Goal: Register for event/course

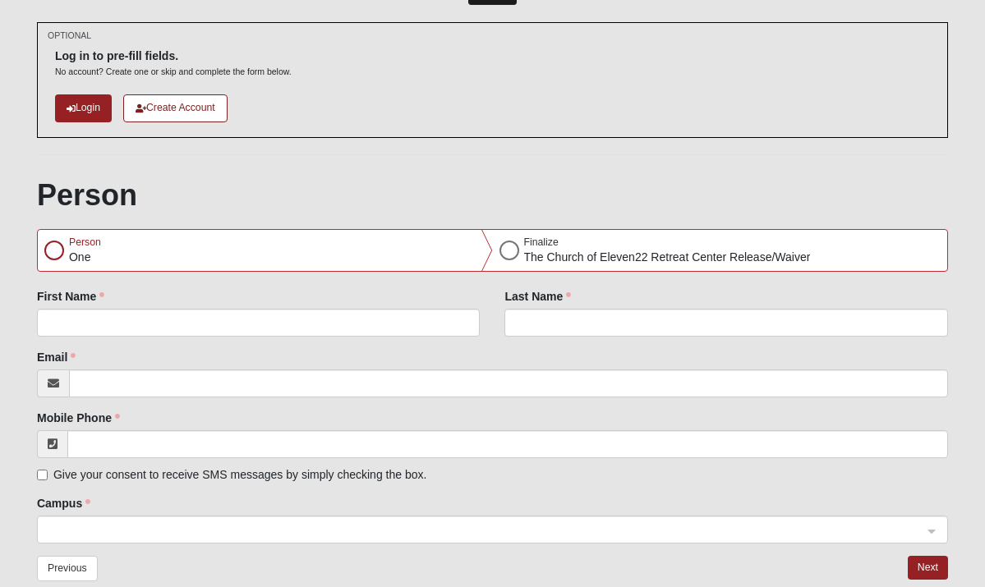
scroll to position [99, 0]
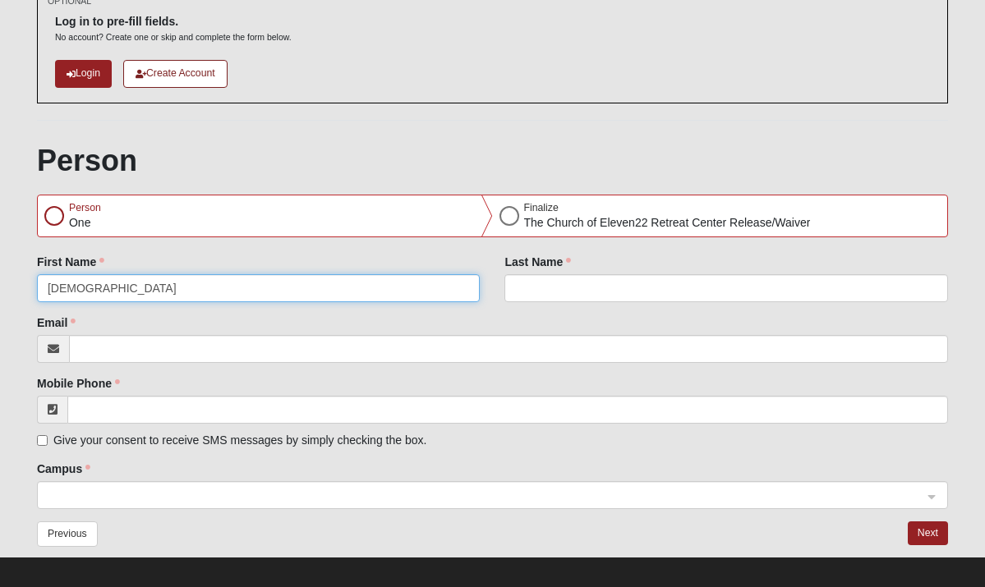
type input "[DEMOGRAPHIC_DATA]"
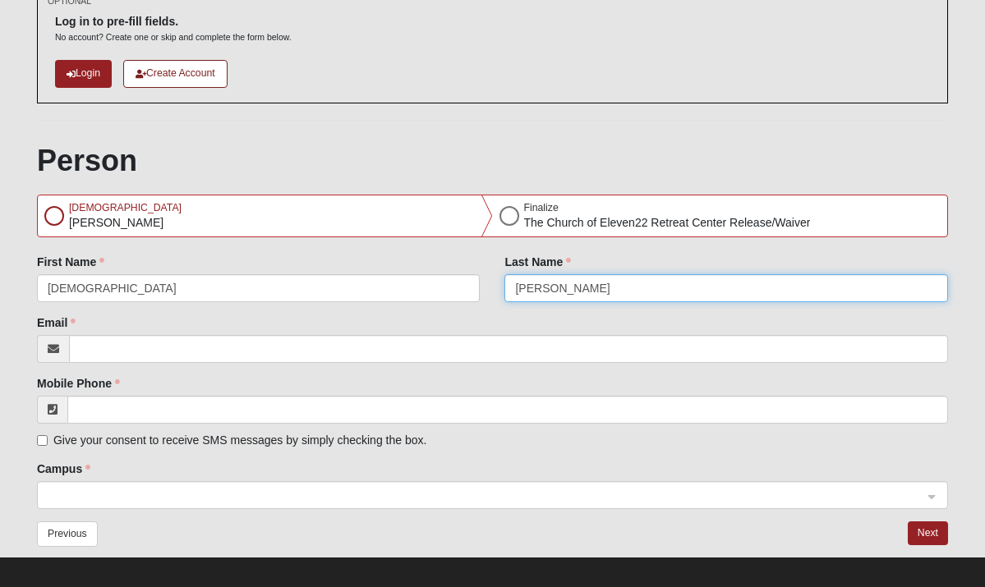
type input "[PERSON_NAME]"
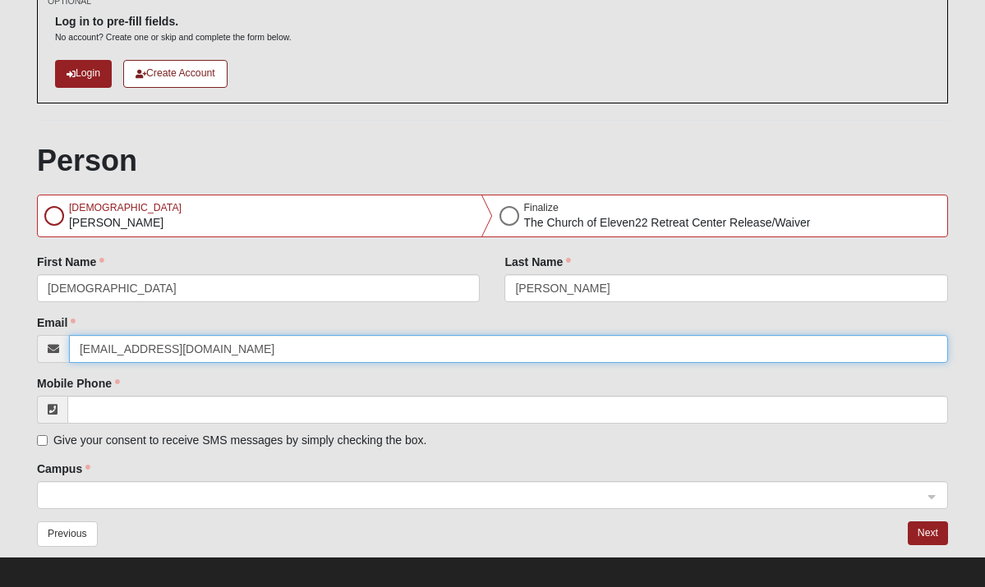
type input "[EMAIL_ADDRESS][DOMAIN_NAME]"
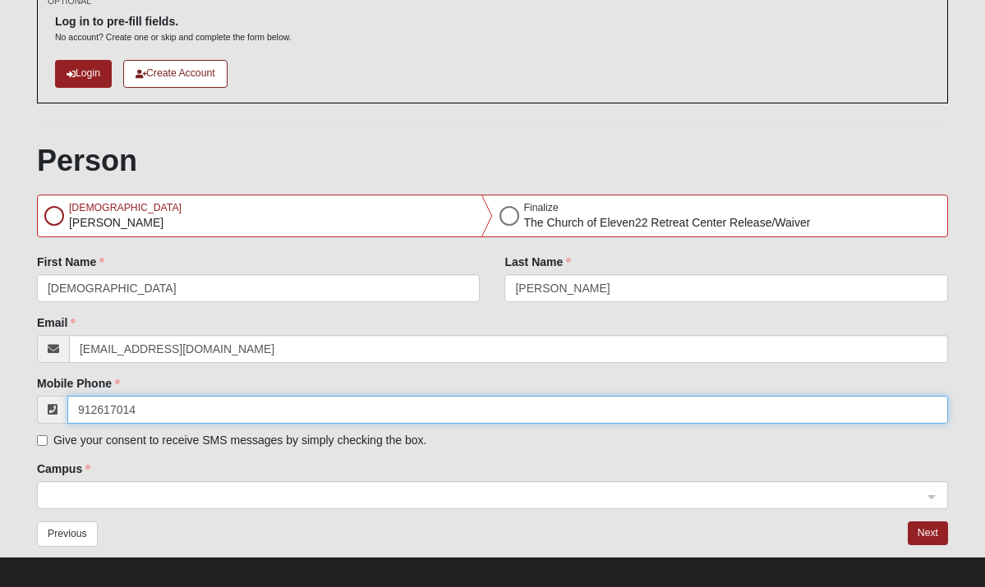
type input "[PHONE_NUMBER]"
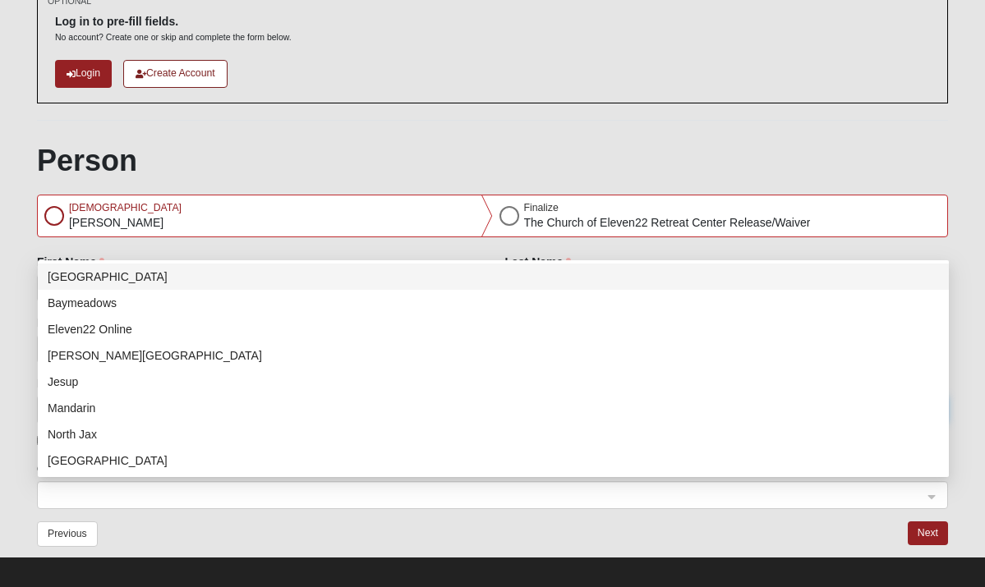
click at [929, 494] on div at bounding box center [492, 496] width 909 height 28
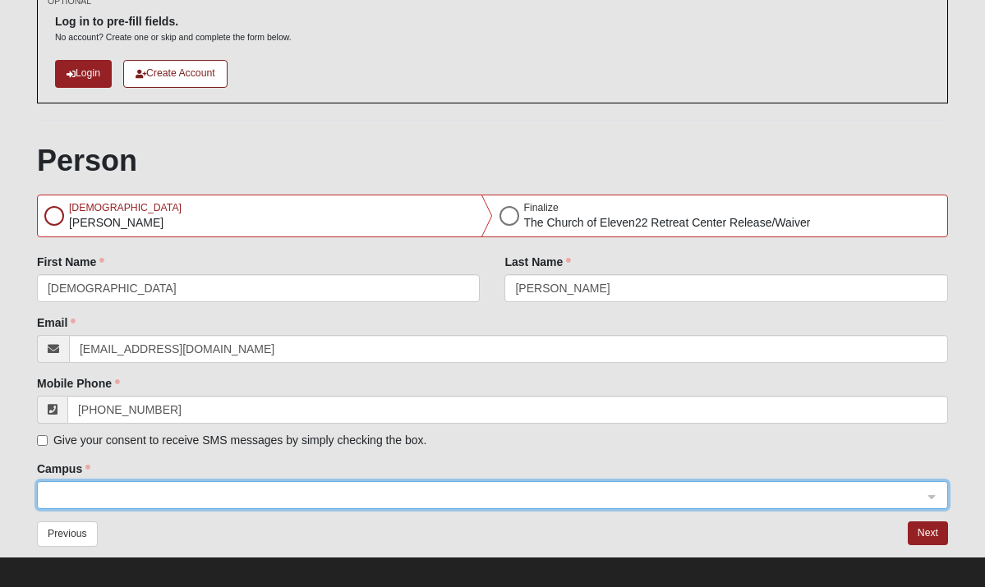
click at [929, 497] on div at bounding box center [492, 496] width 909 height 28
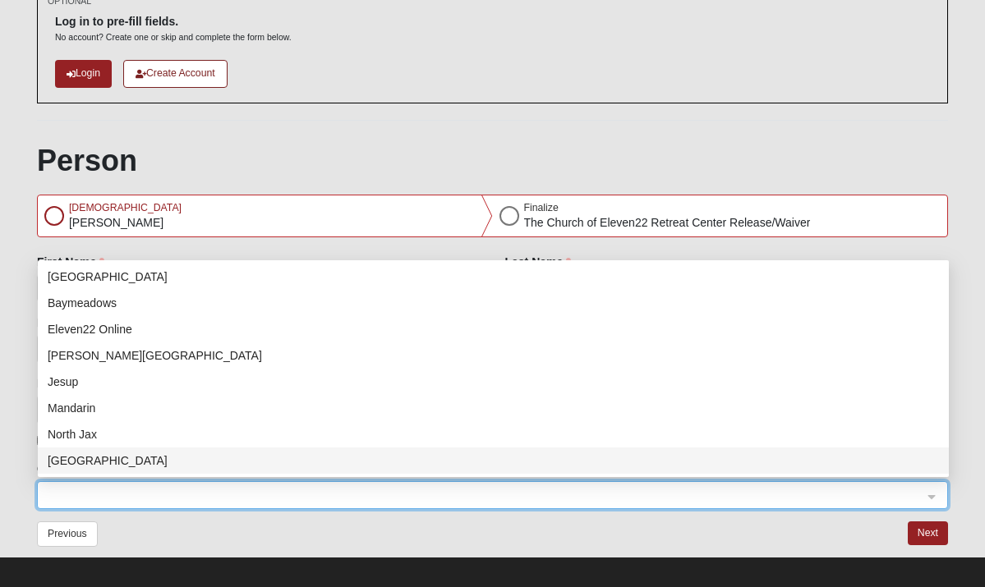
click at [932, 494] on div at bounding box center [492, 496] width 909 height 28
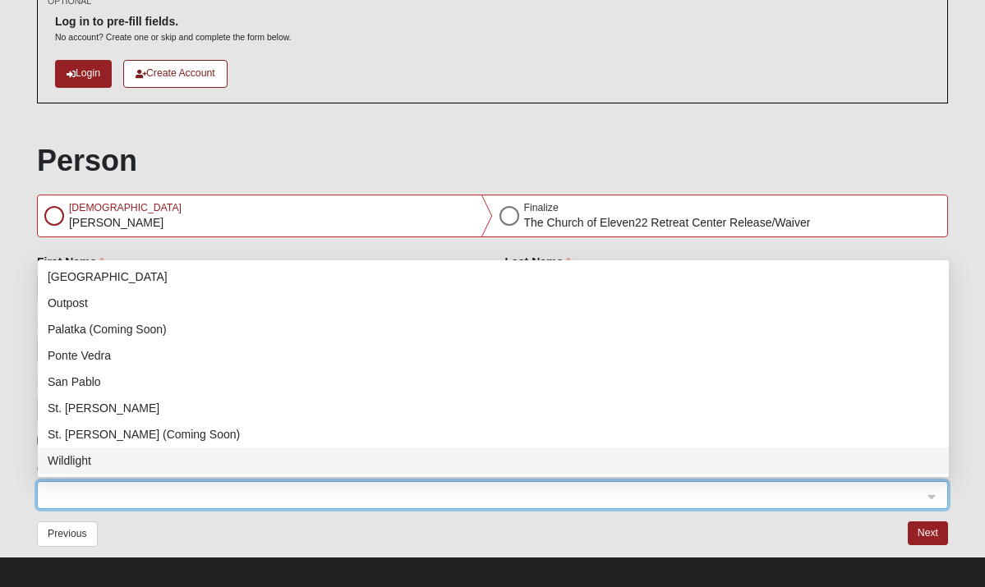
scroll to position [210, 0]
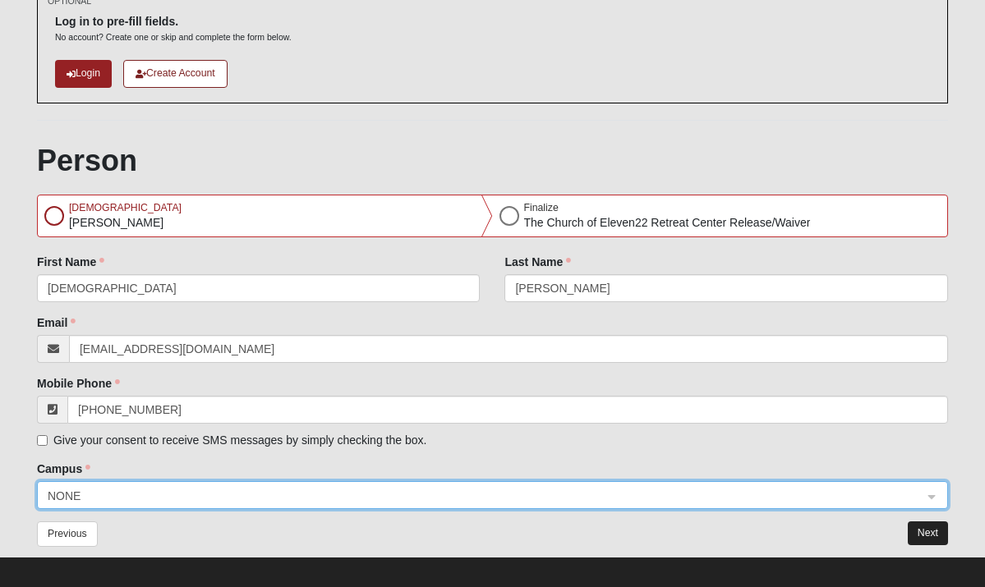
click at [935, 526] on button "Next" at bounding box center [928, 534] width 40 height 24
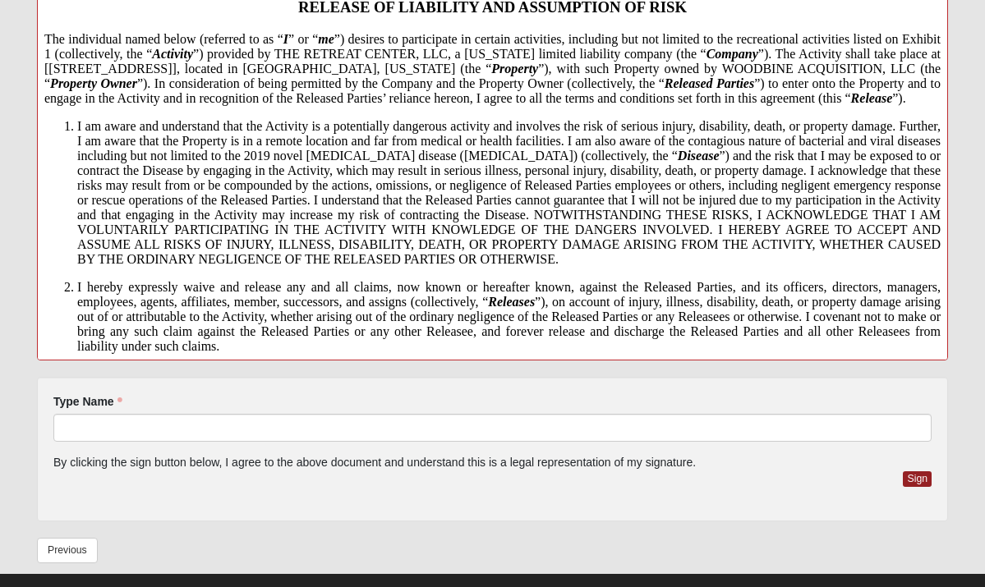
scroll to position [452, 0]
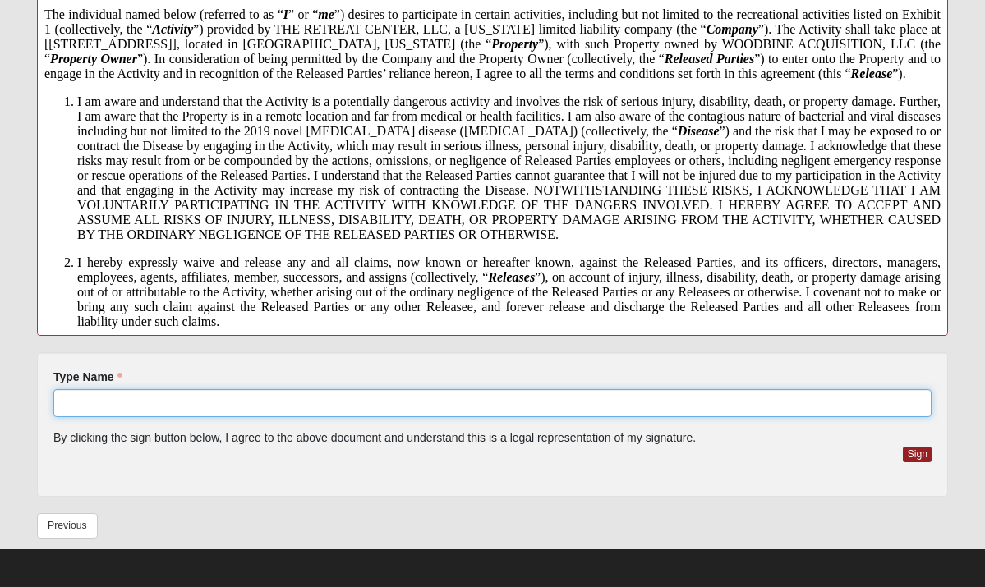
click at [126, 400] on input "Type Name" at bounding box center [492, 403] width 878 height 28
type input "[PERSON_NAME]"
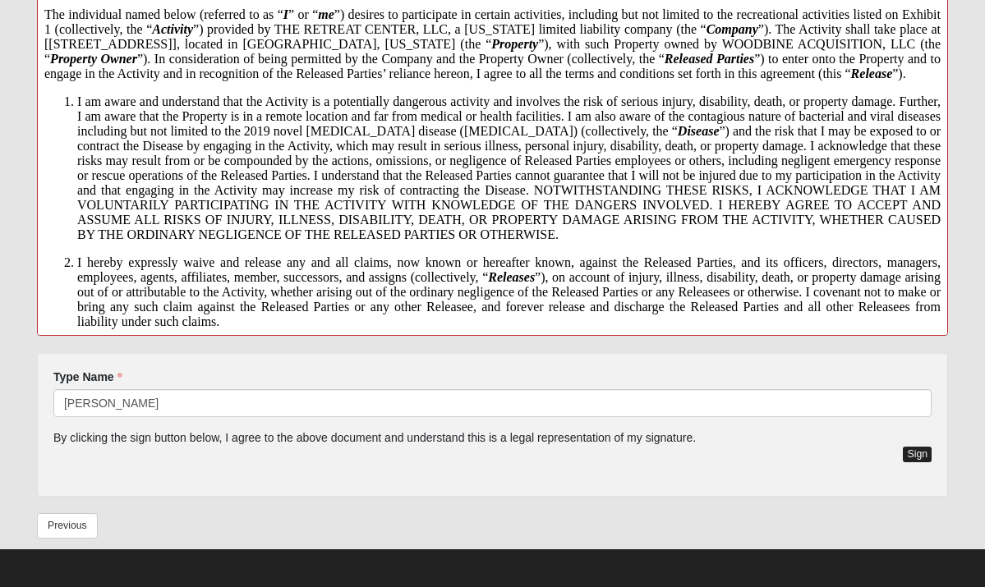
click at [920, 450] on button "Sign" at bounding box center [917, 455] width 29 height 16
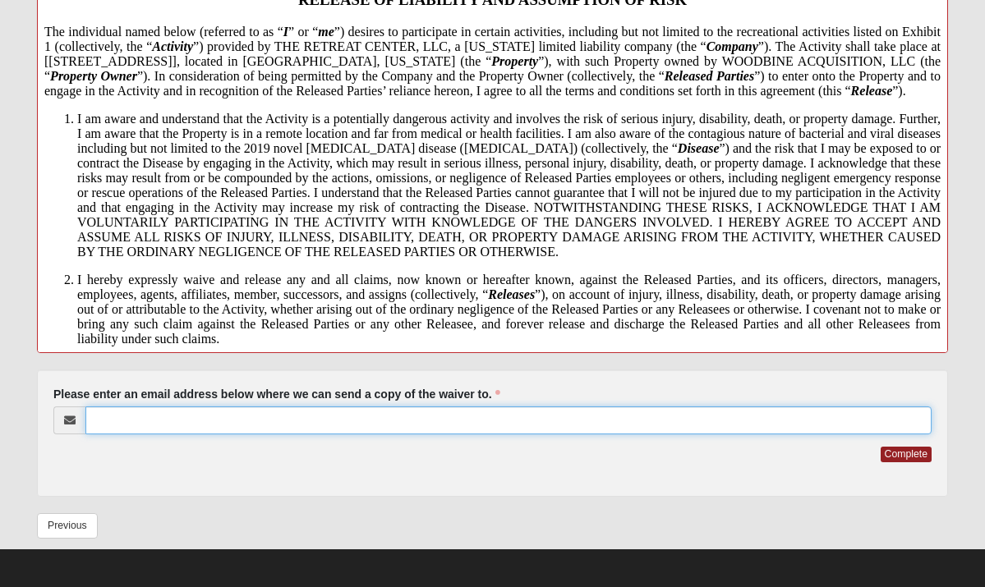
click at [156, 419] on input "Please enter an email address below where we can send a copy of the waiver to." at bounding box center [508, 421] width 846 height 28
type input "[EMAIL_ADDRESS][DOMAIN_NAME]"
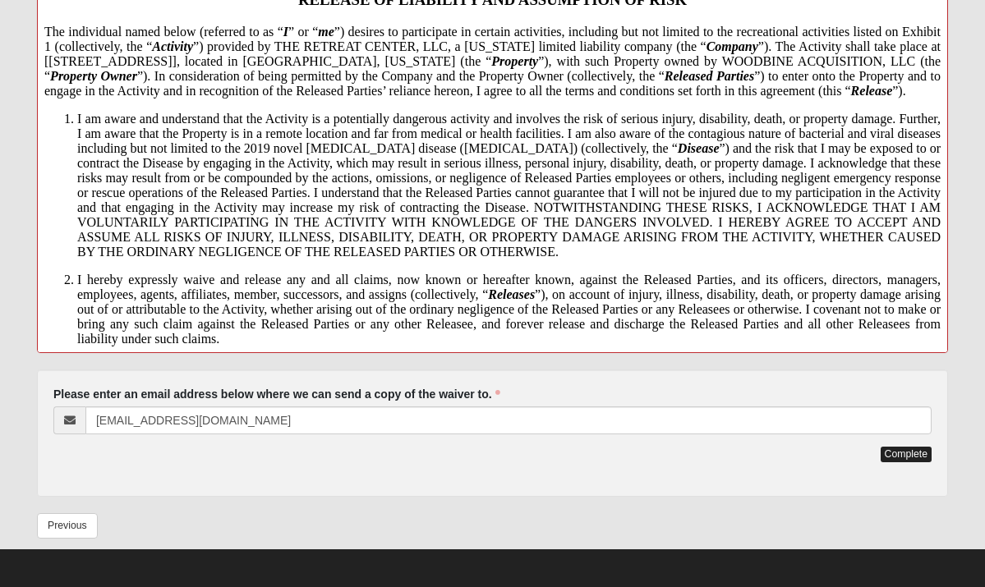
click at [915, 454] on button "Complete" at bounding box center [905, 455] width 51 height 16
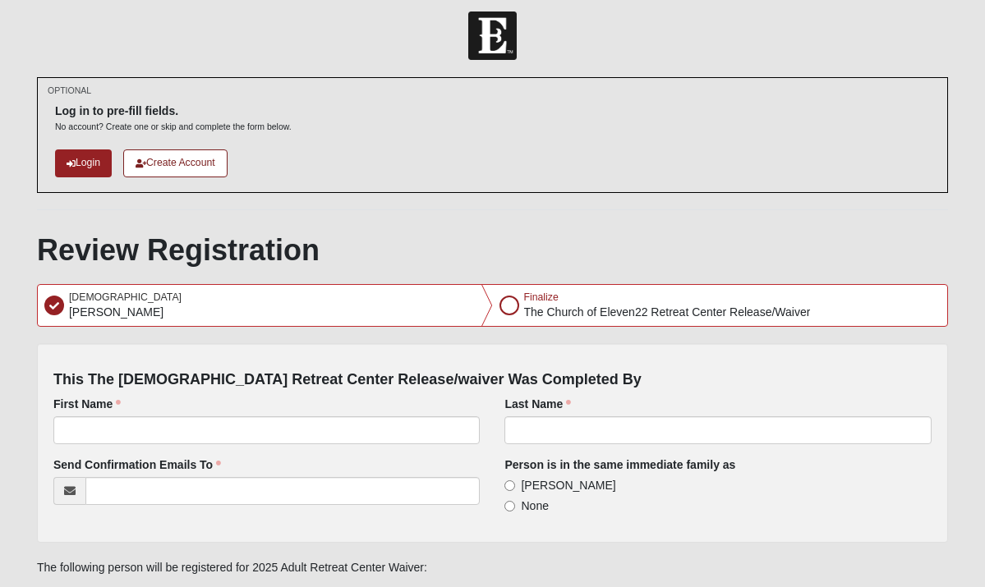
scroll to position [0, 0]
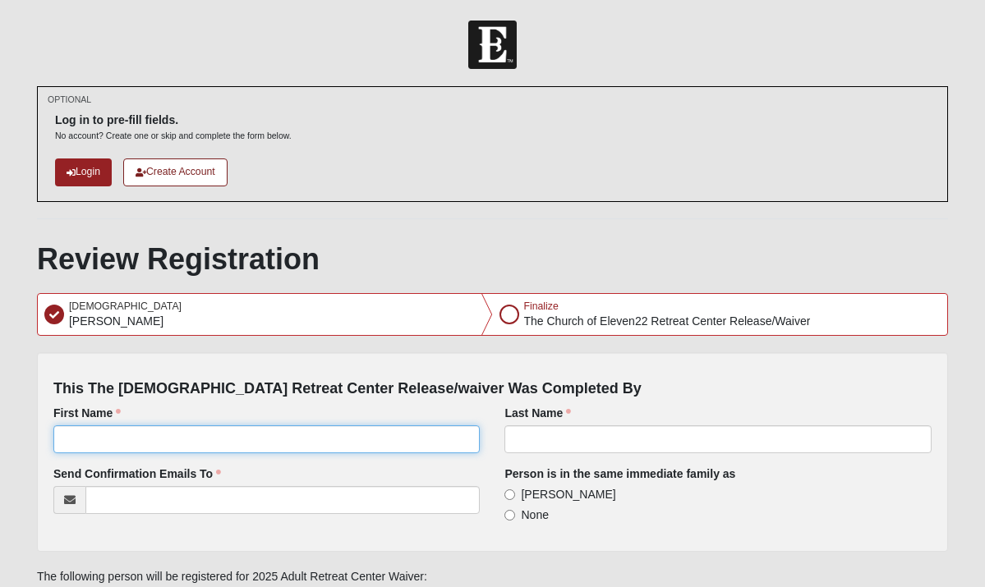
click at [107, 438] on input "First Name" at bounding box center [266, 439] width 427 height 28
type input "[DEMOGRAPHIC_DATA]"
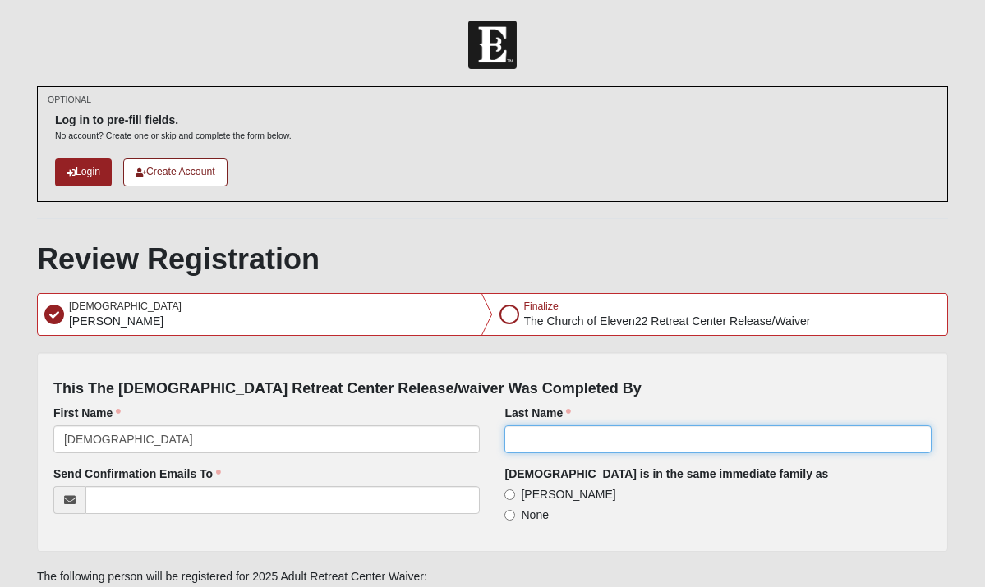
click at [531, 439] on input "Last Name" at bounding box center [717, 439] width 427 height 28
type input "[PERSON_NAME]"
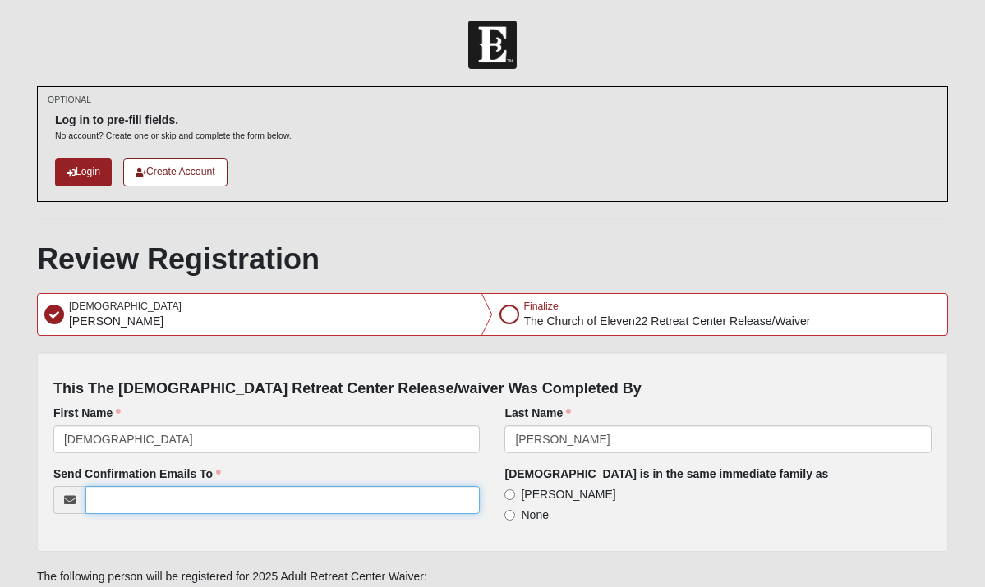
click at [194, 502] on input "Send Confirmation Emails To" at bounding box center [282, 500] width 395 height 28
type input "[EMAIL_ADDRESS][DOMAIN_NAME]"
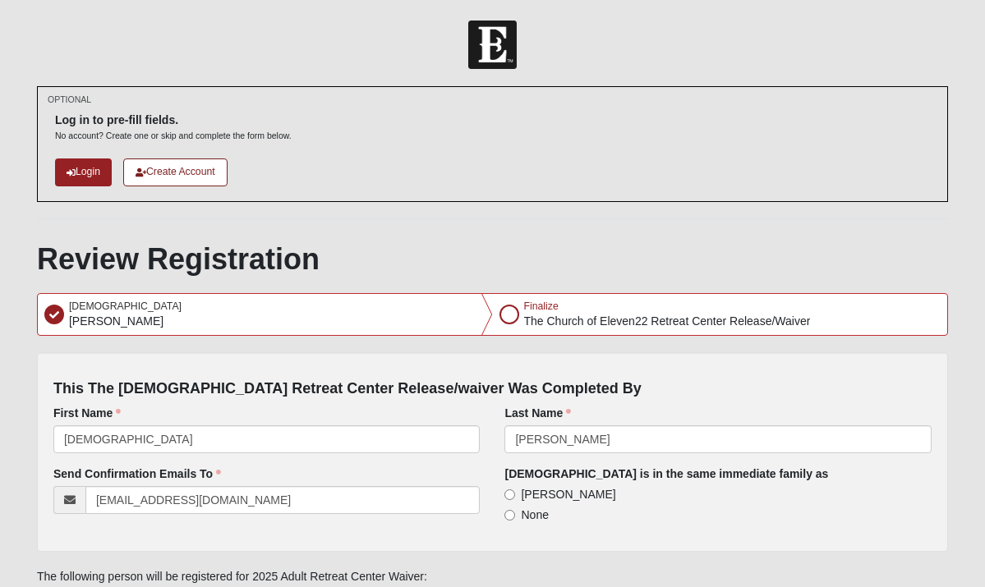
click at [512, 492] on input "[PERSON_NAME]" at bounding box center [509, 495] width 11 height 11
radio input "true"
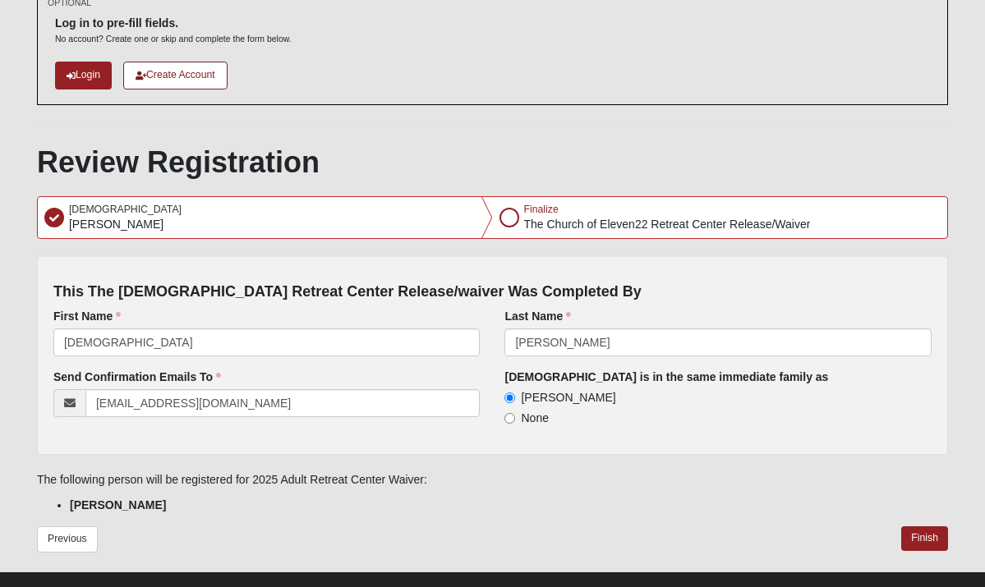
scroll to position [121, 0]
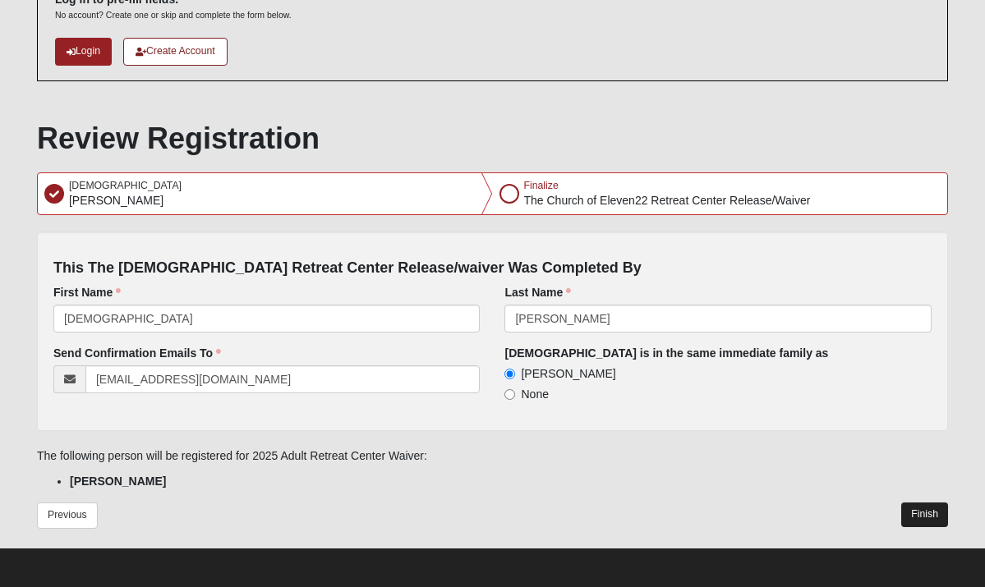
click at [932, 513] on button "Finish" at bounding box center [924, 515] width 47 height 24
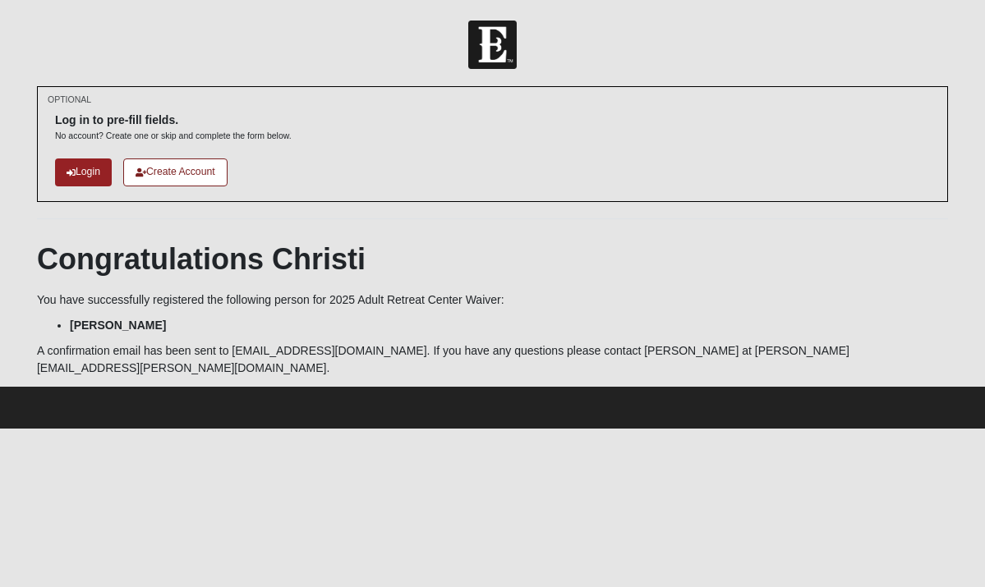
scroll to position [0, 0]
